Goal: Transaction & Acquisition: Purchase product/service

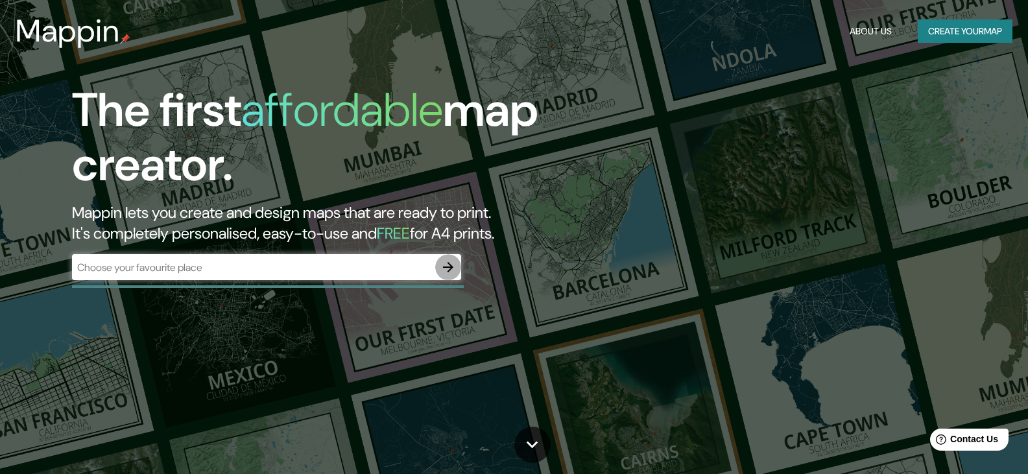
click at [438, 270] on button "button" at bounding box center [448, 267] width 26 height 26
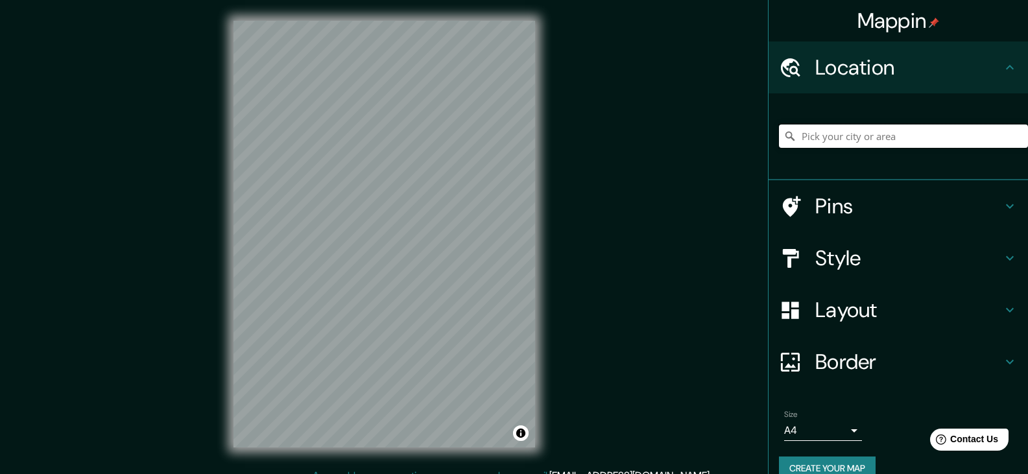
click at [842, 141] on input "Pick your city or area" at bounding box center [903, 135] width 249 height 23
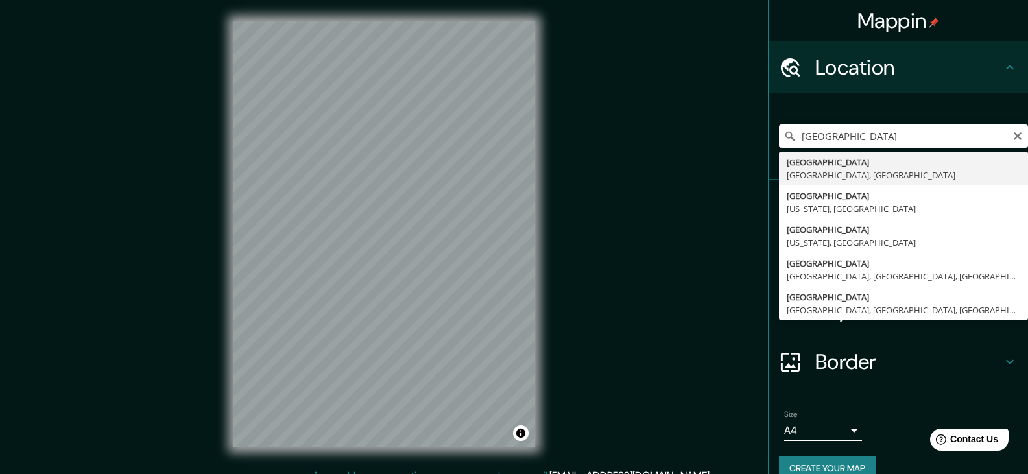
type input "[GEOGRAPHIC_DATA], [GEOGRAPHIC_DATA], [GEOGRAPHIC_DATA]"
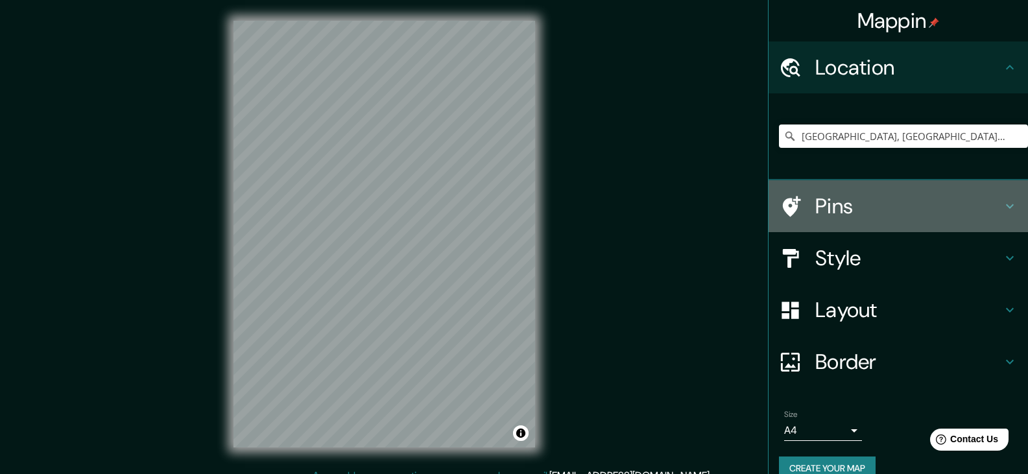
click at [989, 212] on h4 "Pins" at bounding box center [908, 206] width 187 height 26
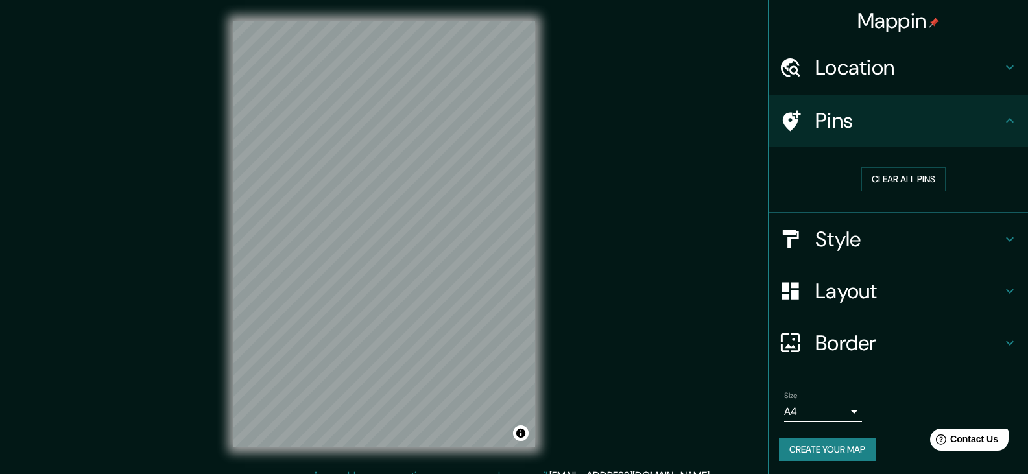
click at [827, 124] on h4 "Pins" at bounding box center [908, 121] width 187 height 26
click at [783, 116] on icon at bounding box center [792, 120] width 18 height 21
click at [907, 175] on button "Clear all pins" at bounding box center [903, 179] width 84 height 24
